Goal: Task Accomplishment & Management: Use online tool/utility

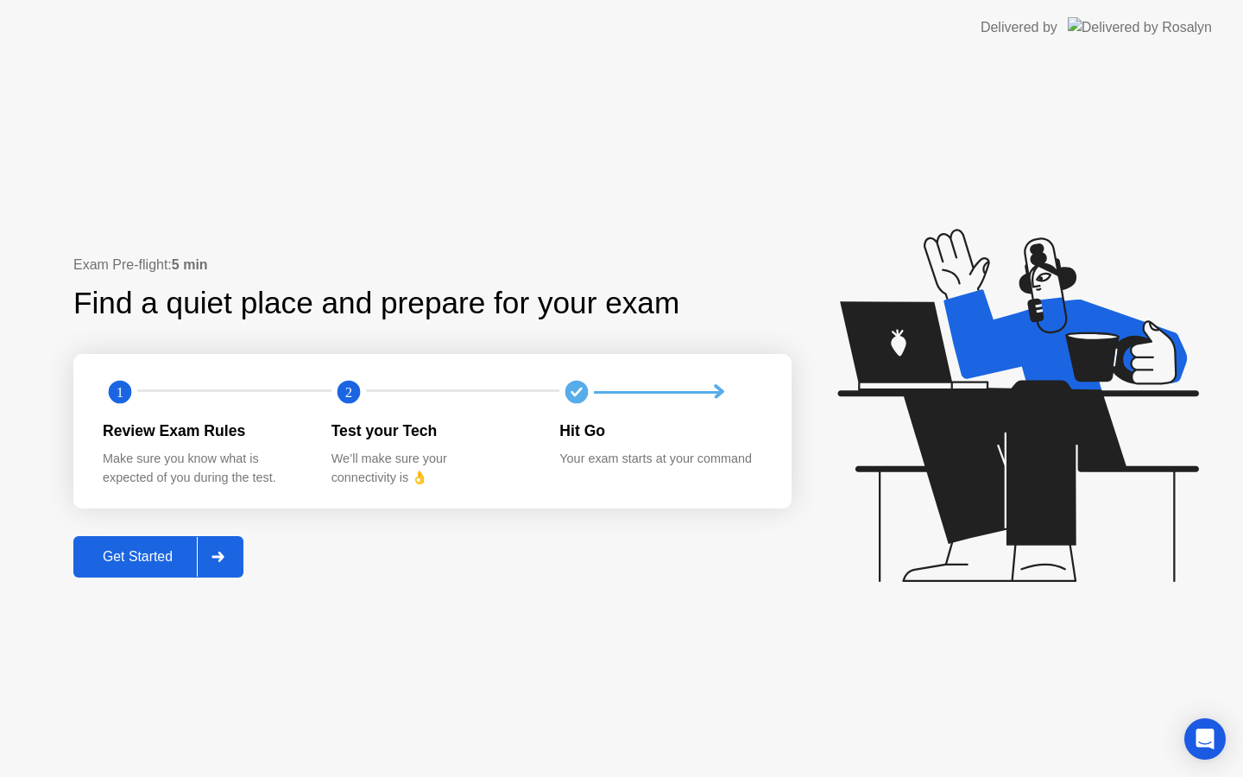
click at [129, 569] on button "Get Started" at bounding box center [158, 556] width 170 height 41
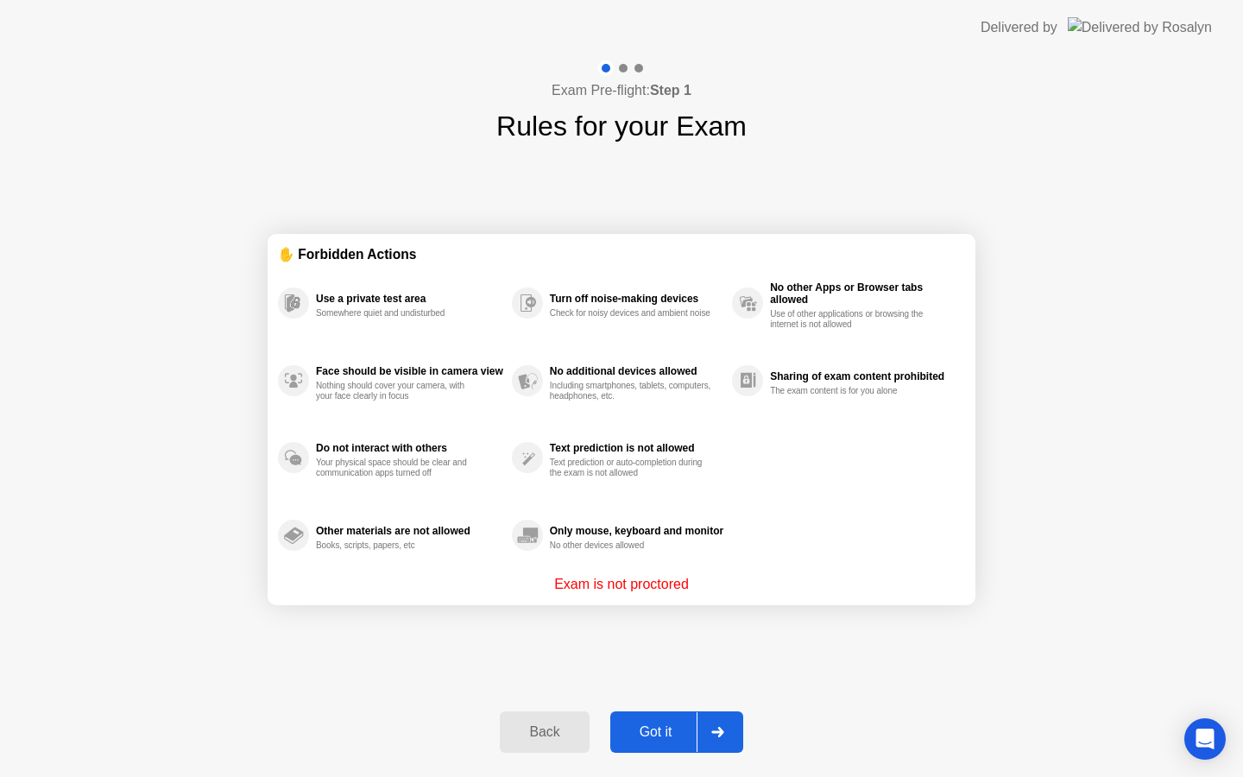
click at [672, 736] on div "Got it" at bounding box center [656, 732] width 81 height 16
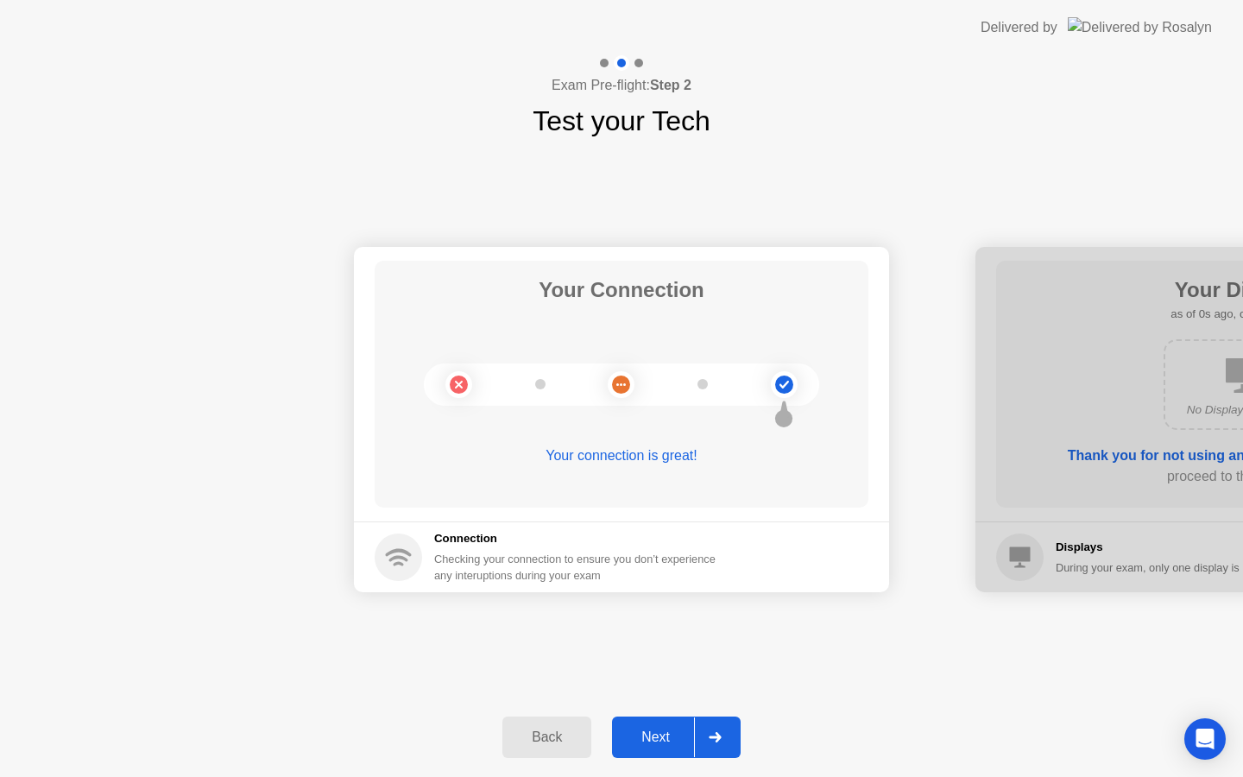
click at [672, 736] on div "Next" at bounding box center [655, 738] width 77 height 16
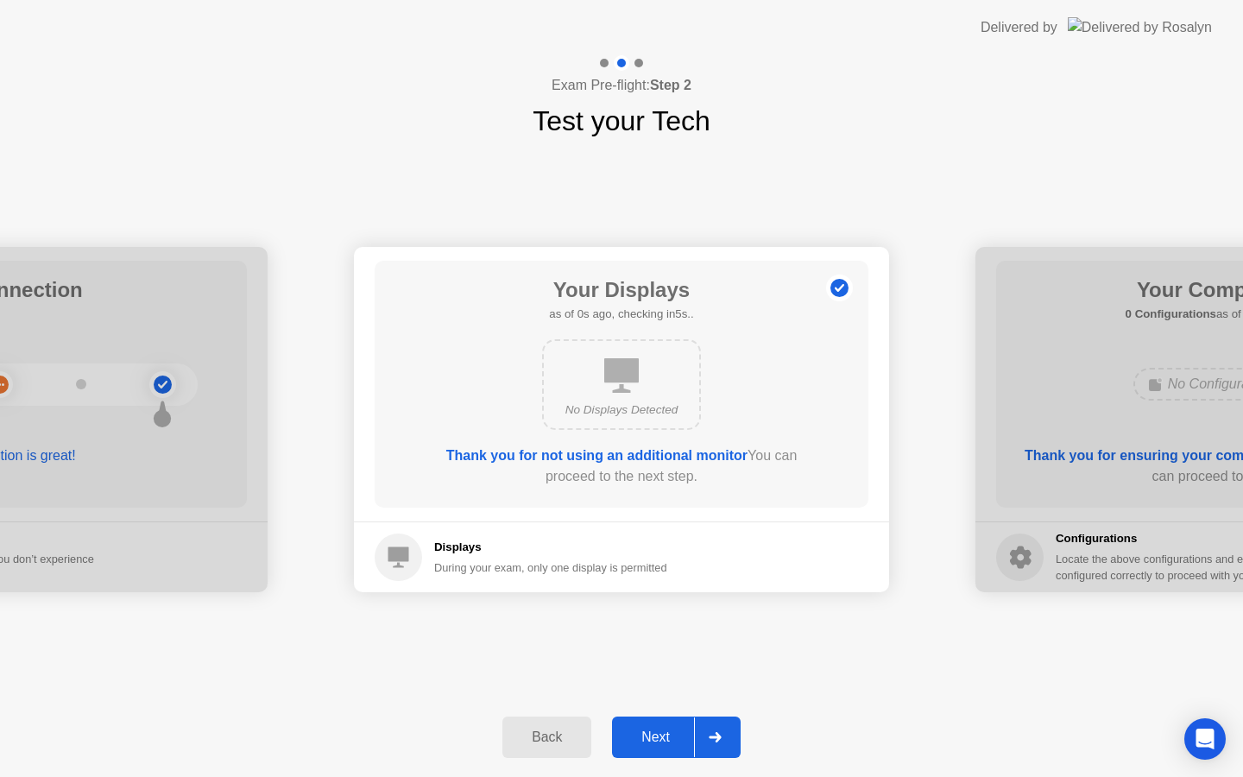
click at [672, 736] on div "Next" at bounding box center [655, 738] width 77 height 16
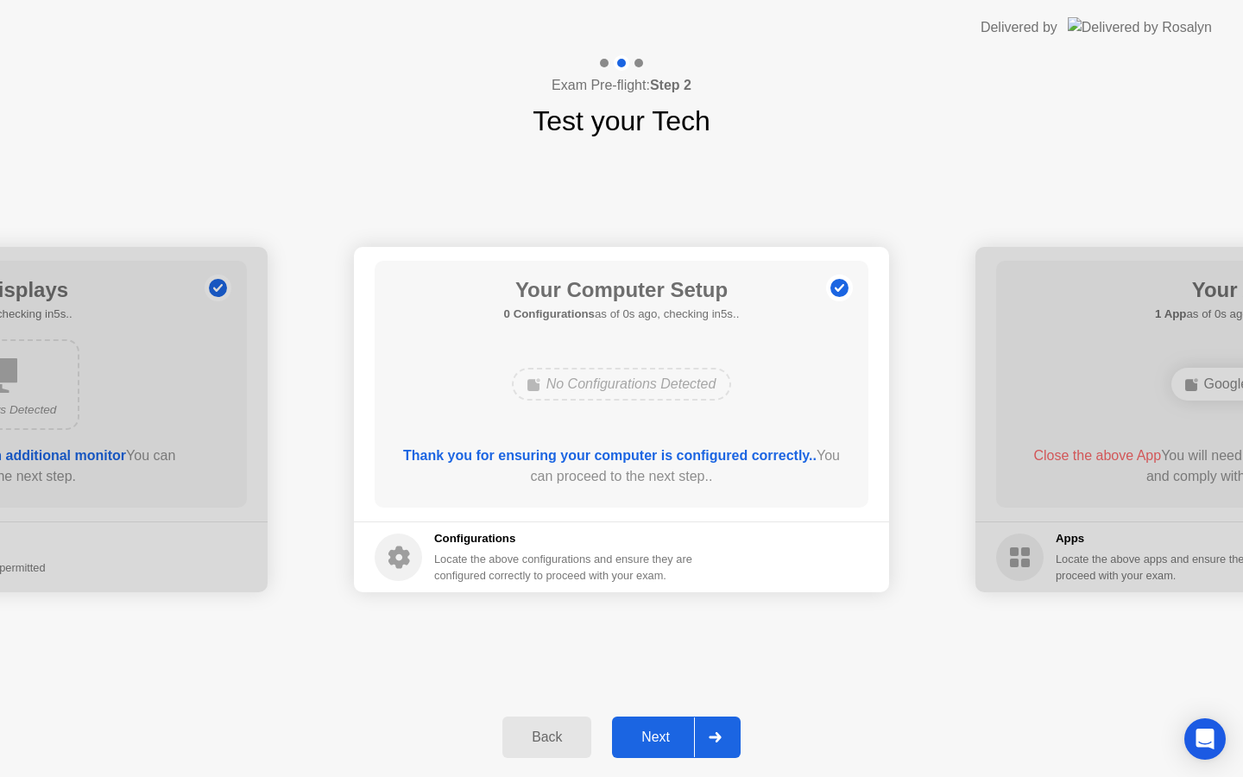
click at [672, 736] on div "Next" at bounding box center [655, 738] width 77 height 16
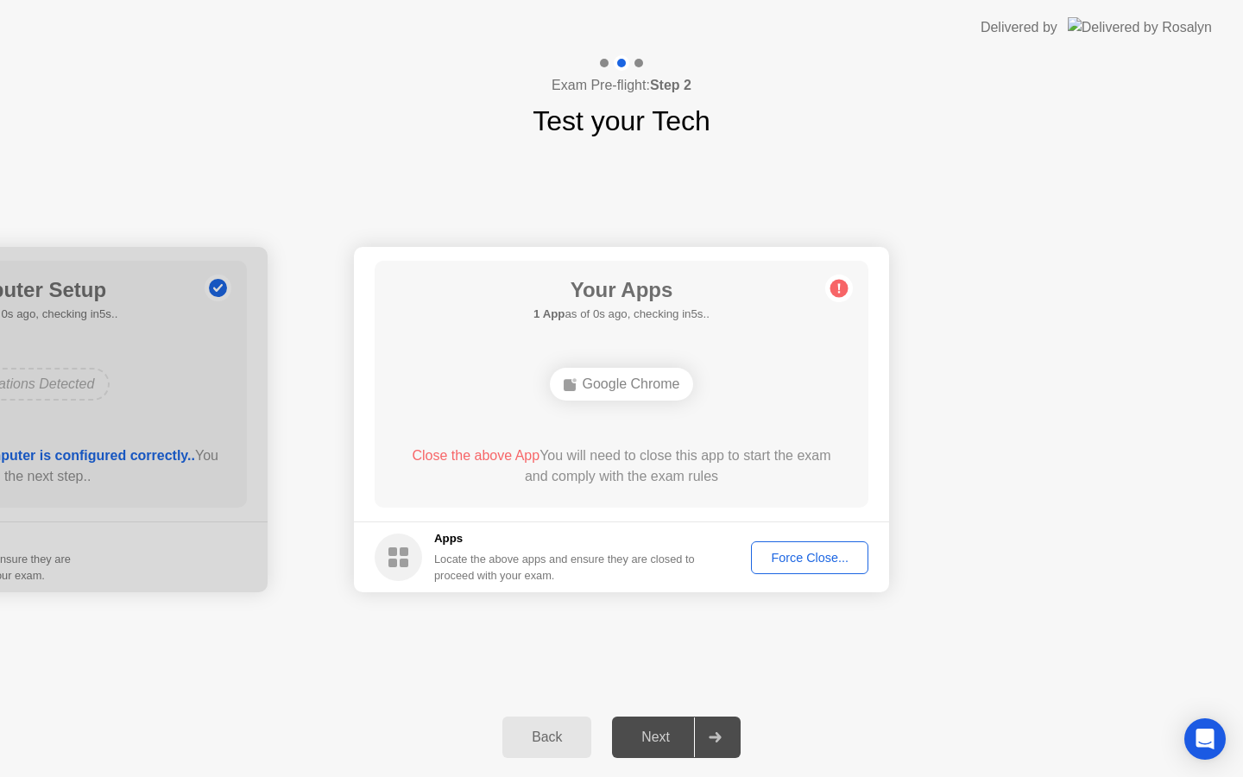
click at [672, 736] on div "Next" at bounding box center [655, 738] width 77 height 16
click at [786, 559] on div "Force Close..." at bounding box center [809, 558] width 105 height 14
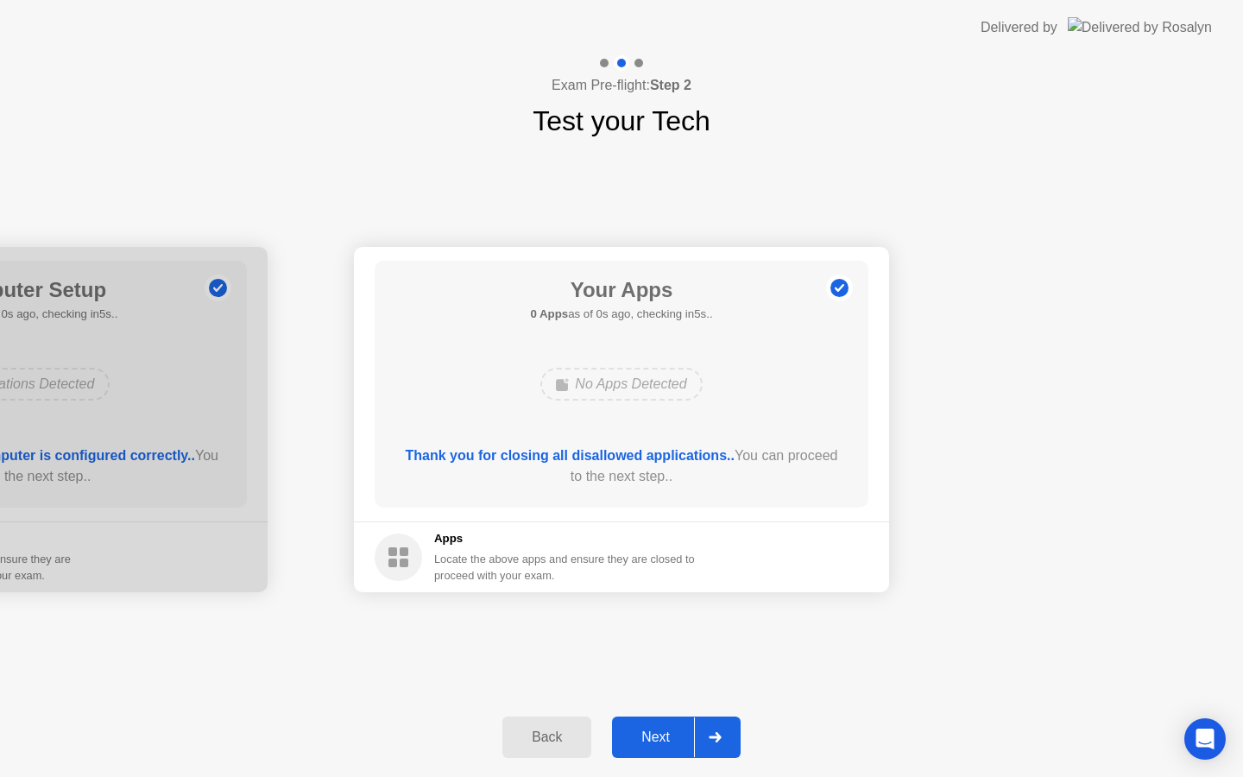
click at [673, 735] on div "Next" at bounding box center [655, 738] width 77 height 16
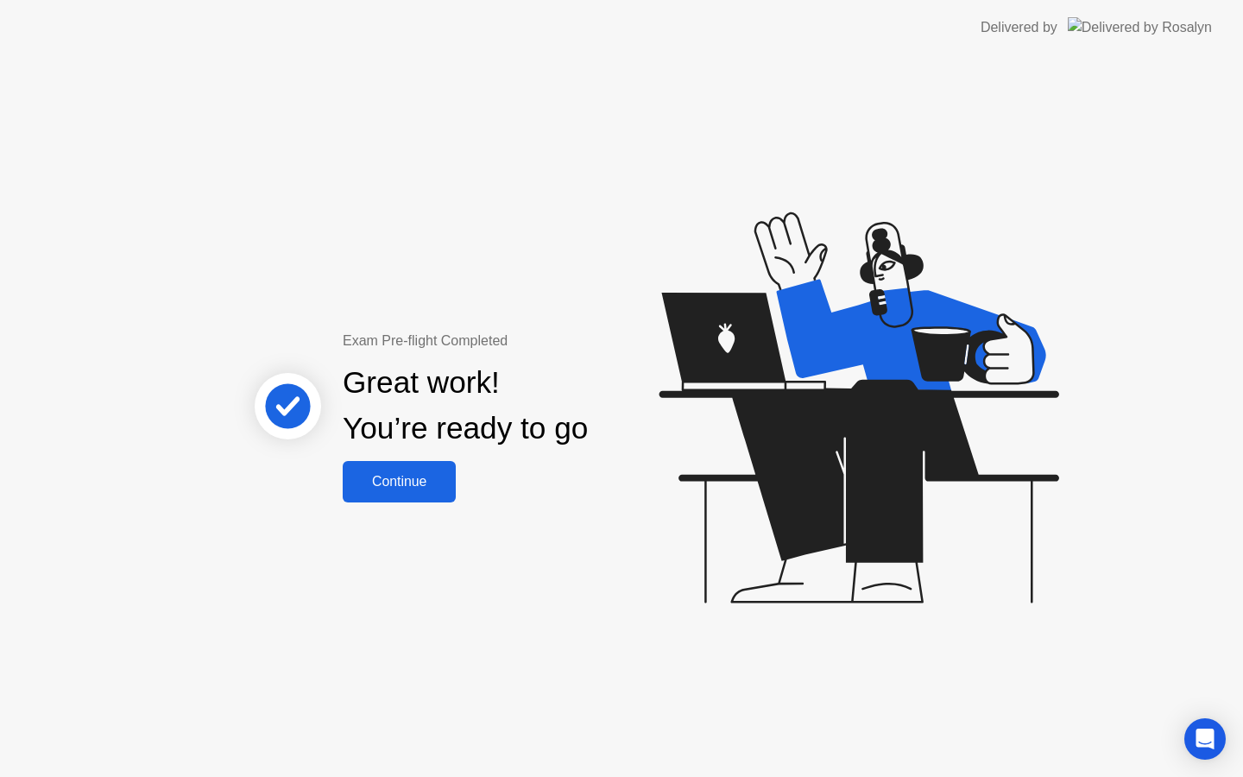
click at [358, 480] on div "Continue" at bounding box center [399, 482] width 103 height 16
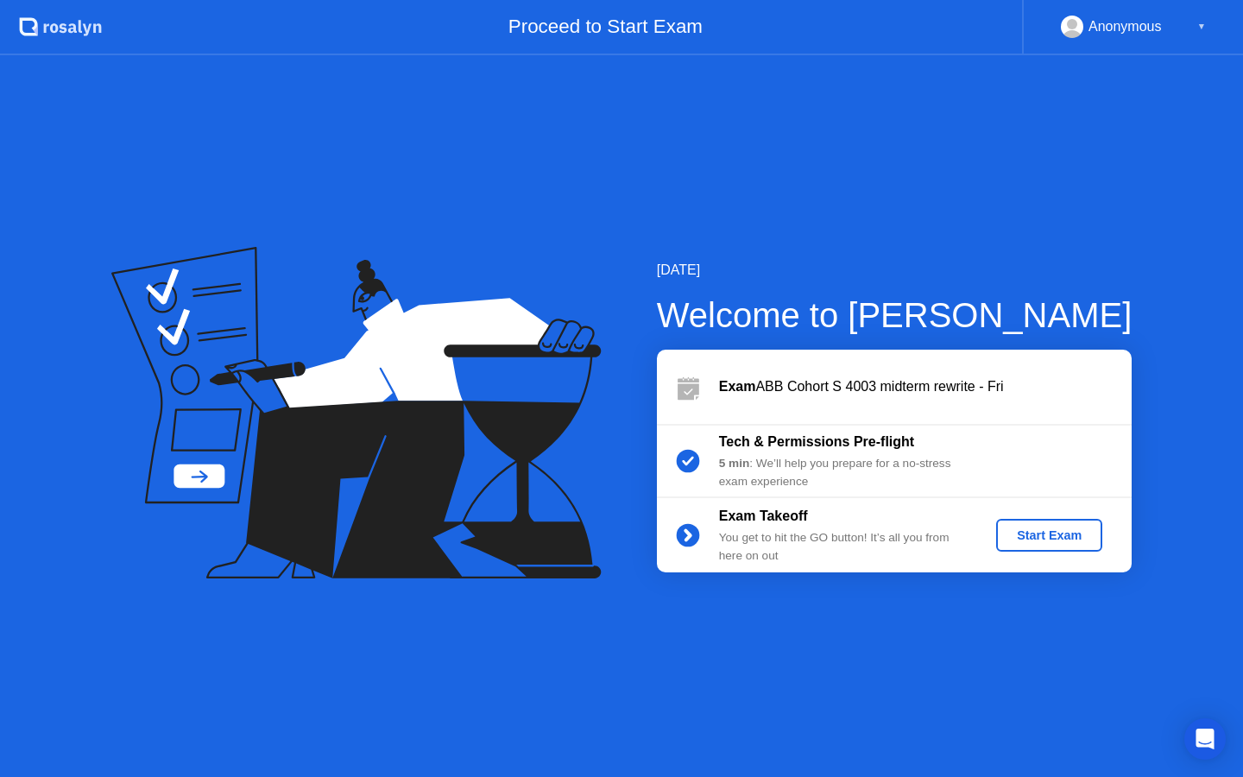
click at [1064, 540] on div "Start Exam" at bounding box center [1049, 535] width 92 height 14
